Goal: Information Seeking & Learning: Learn about a topic

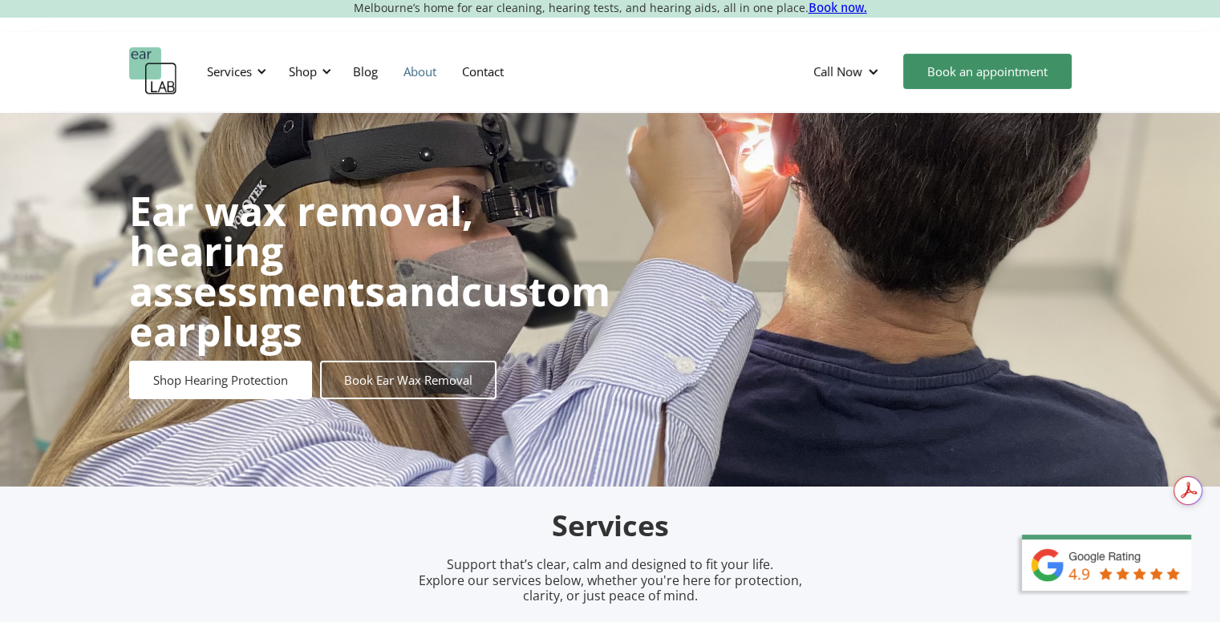
click at [423, 67] on link "About" at bounding box center [420, 71] width 59 height 47
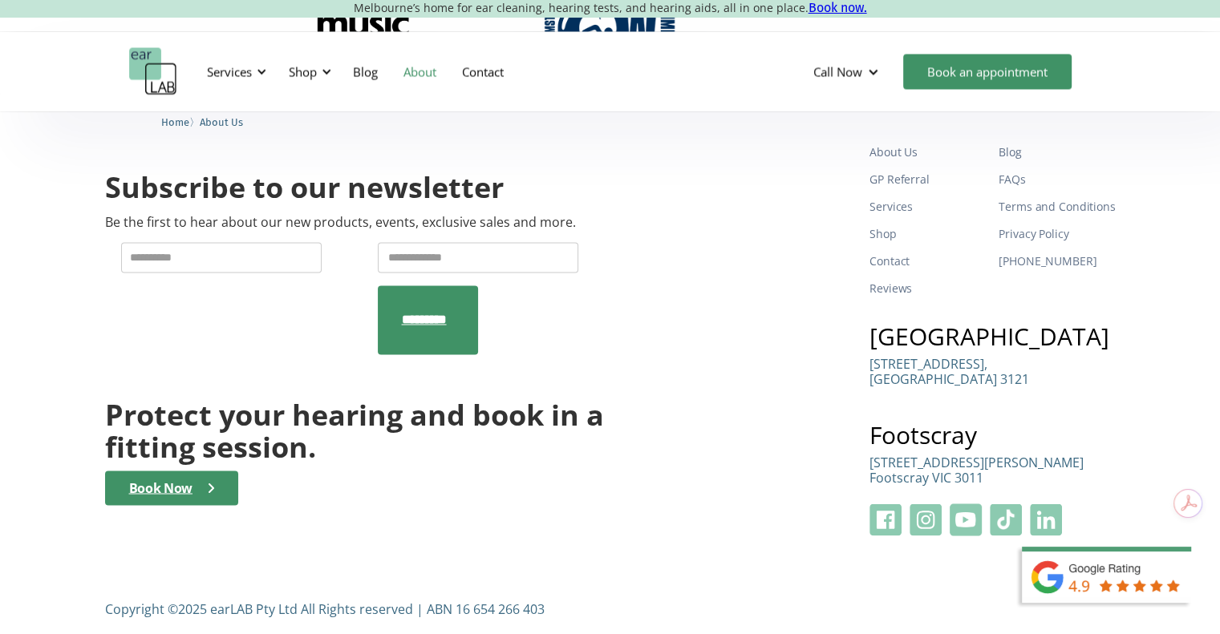
scroll to position [2647, 0]
click at [1023, 174] on link "FAQs" at bounding box center [1056, 178] width 116 height 27
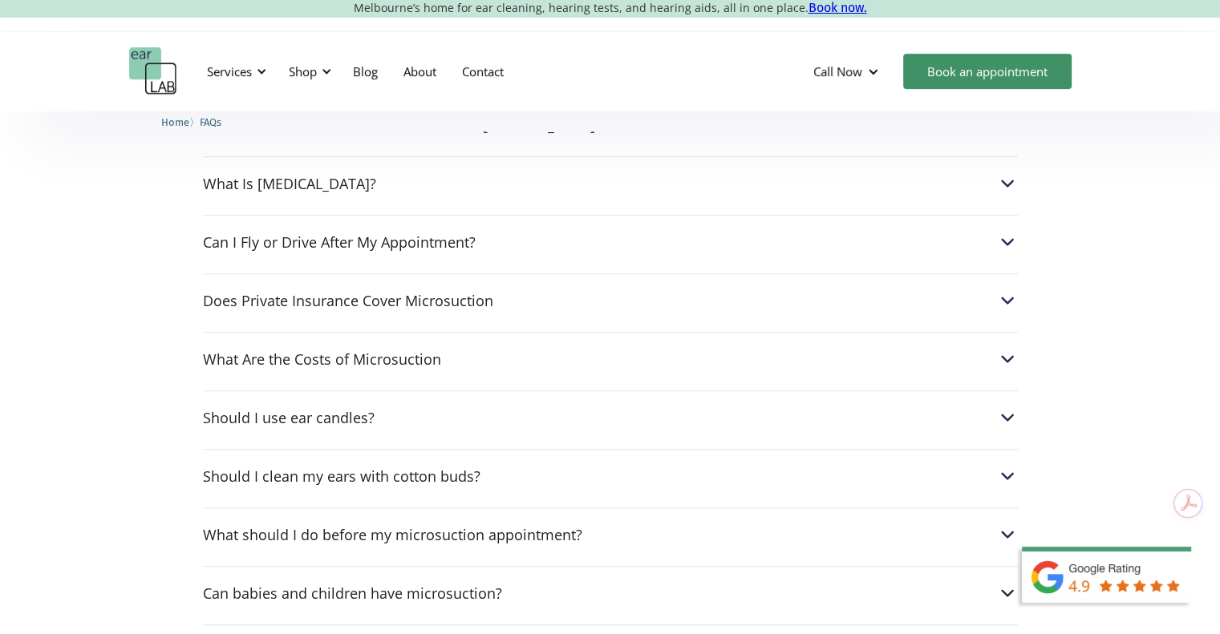
scroll to position [642, 0]
click at [550, 298] on div "Does Private Insurance Cover Microsuction" at bounding box center [610, 300] width 815 height 21
